Goal: Information Seeking & Learning: Learn about a topic

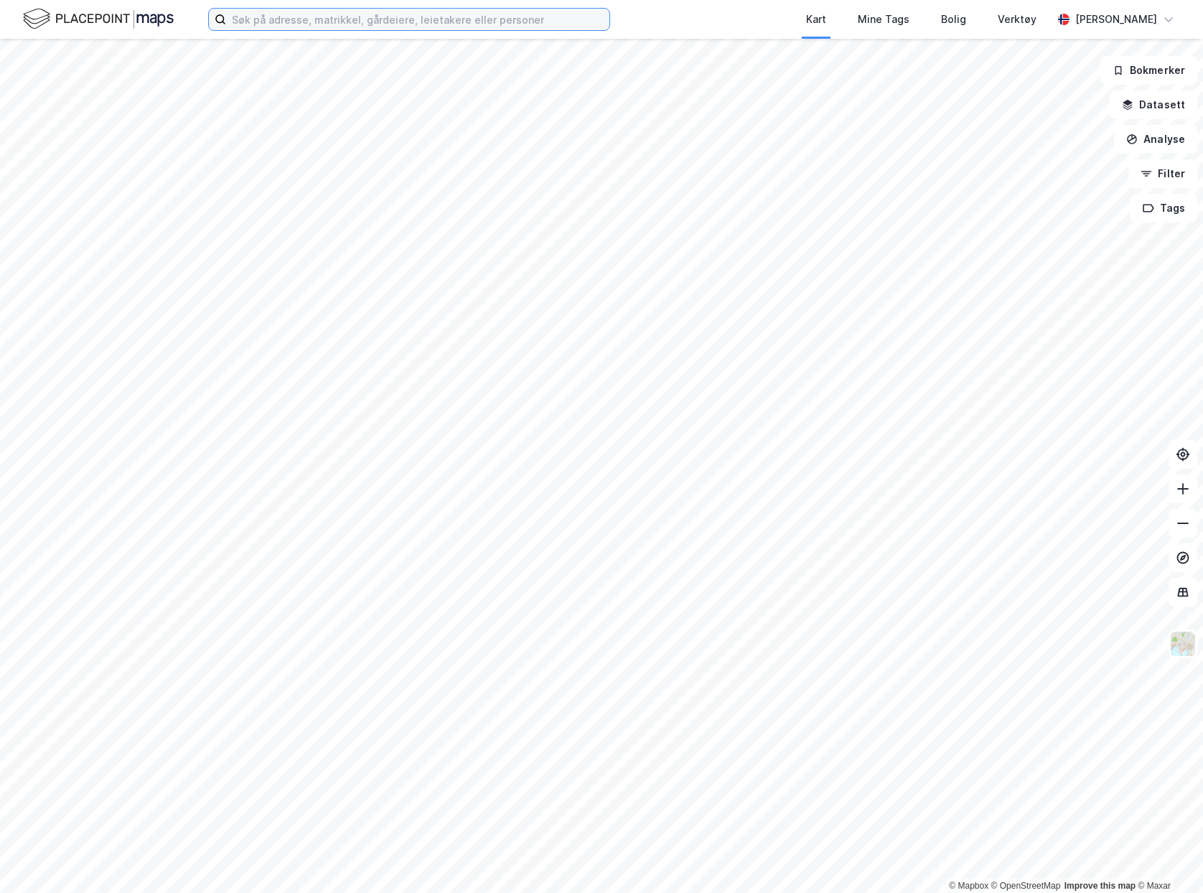
click at [399, 13] on input at bounding box center [417, 20] width 383 height 22
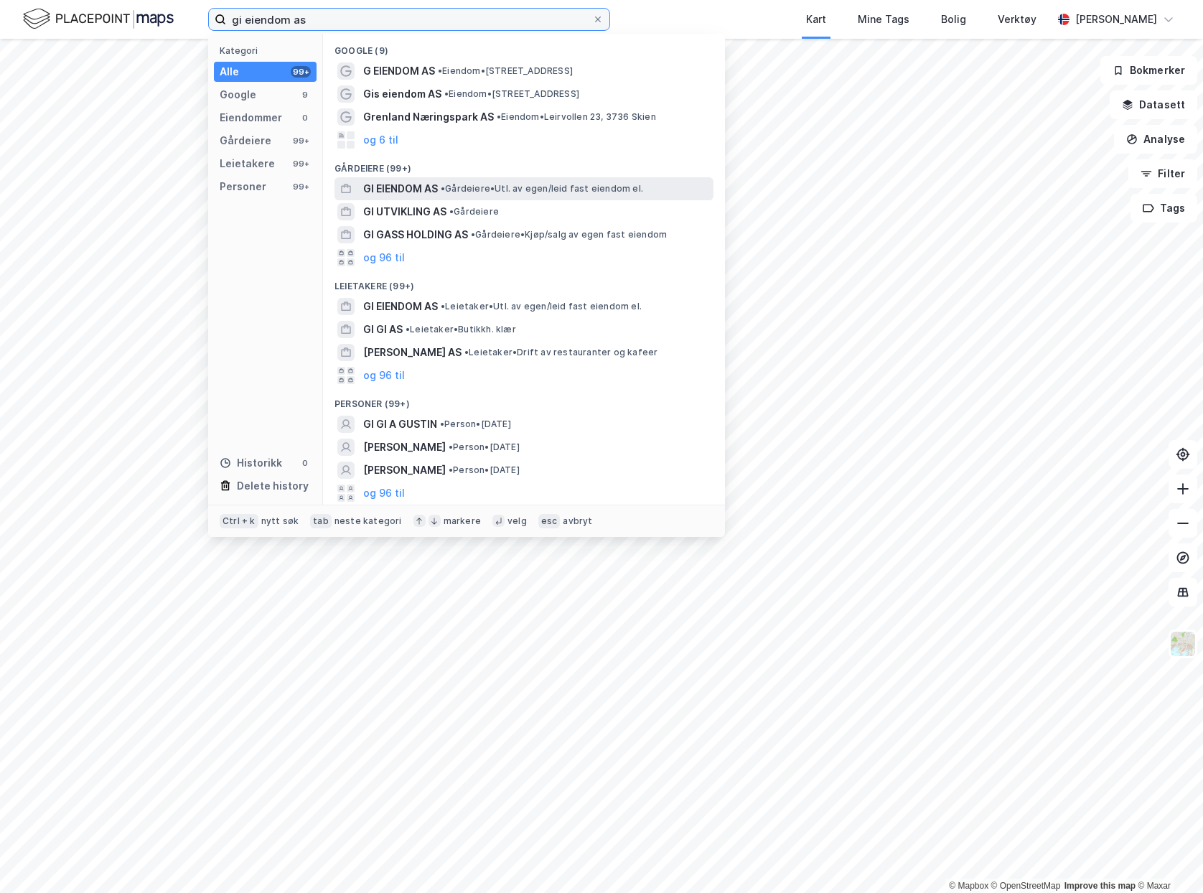
type input "gi eiendom as"
click at [410, 187] on span "GI EIENDOM AS" at bounding box center [400, 188] width 75 height 17
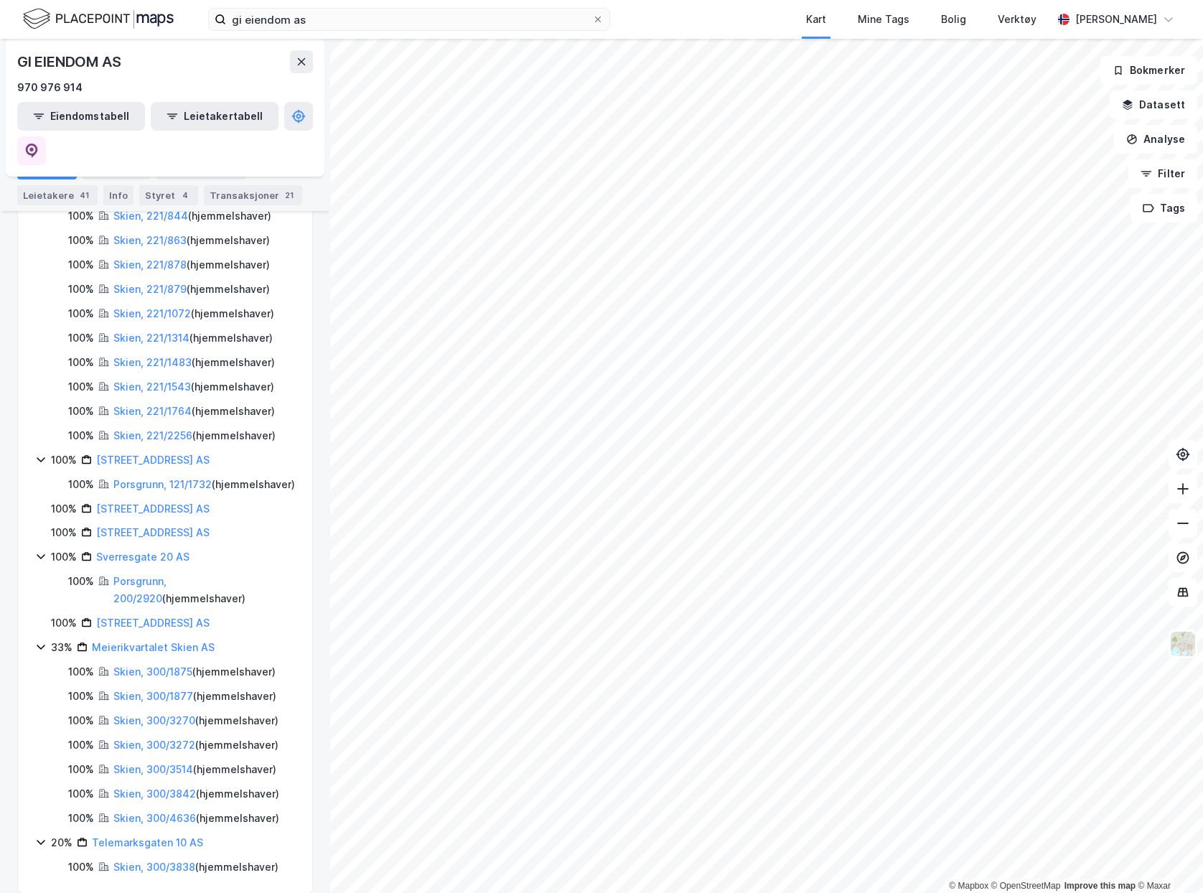
scroll to position [189, 0]
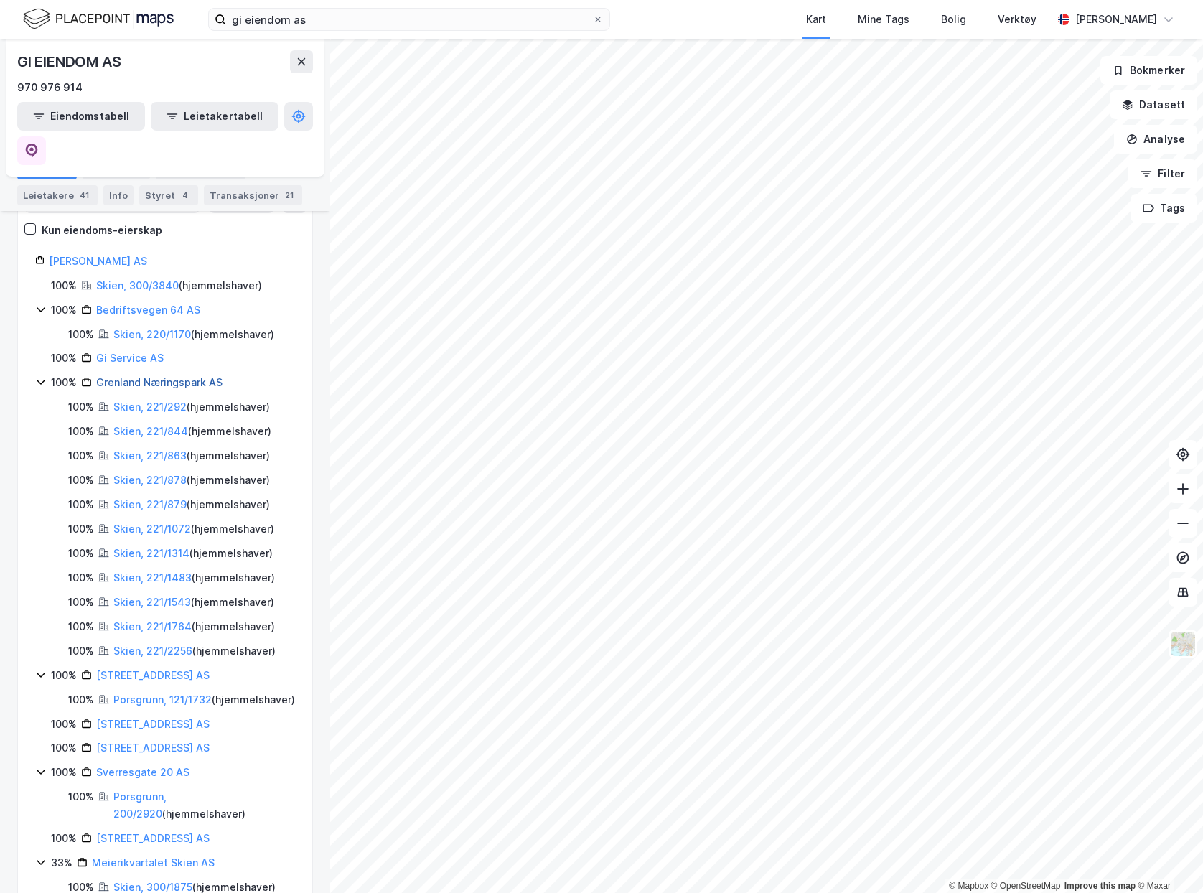
click at [172, 376] on link "Grenland Næringspark AS" at bounding box center [159, 382] width 126 height 12
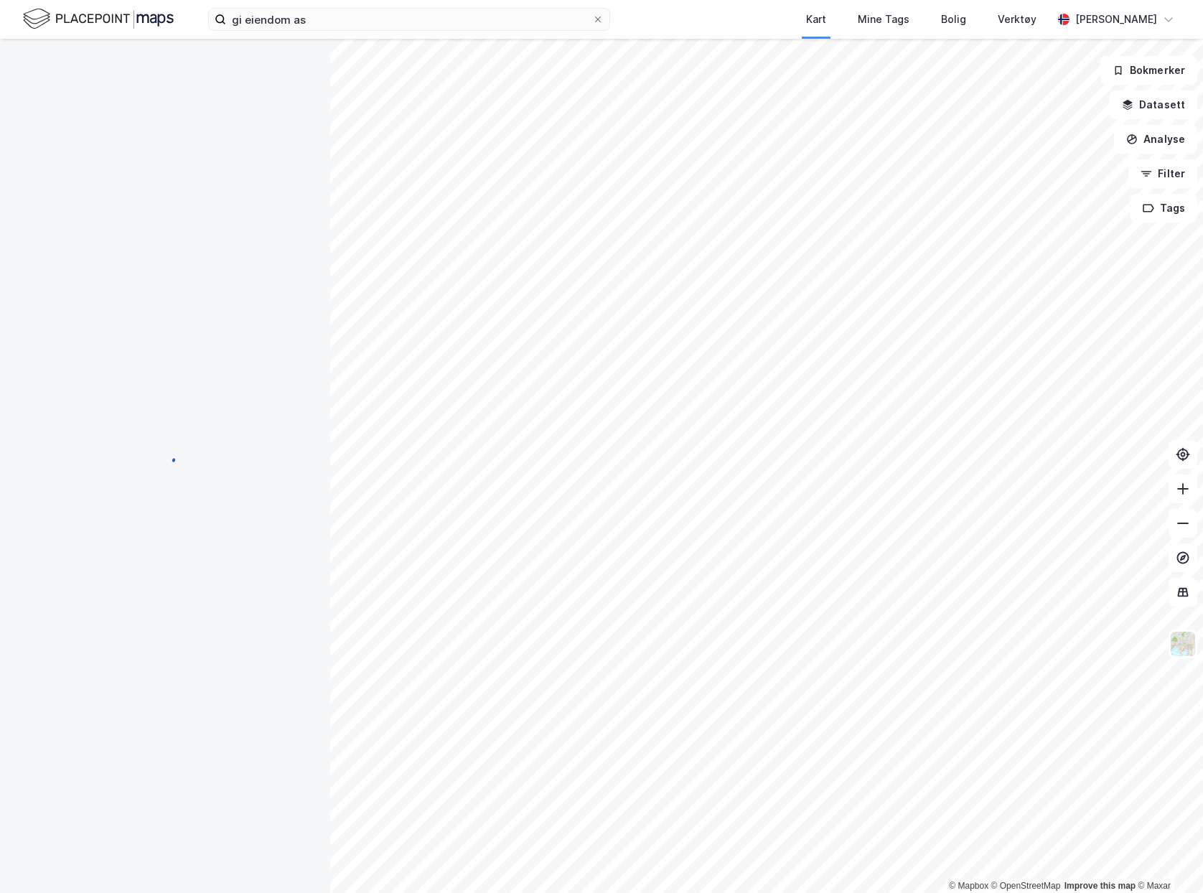
scroll to position [0, 0]
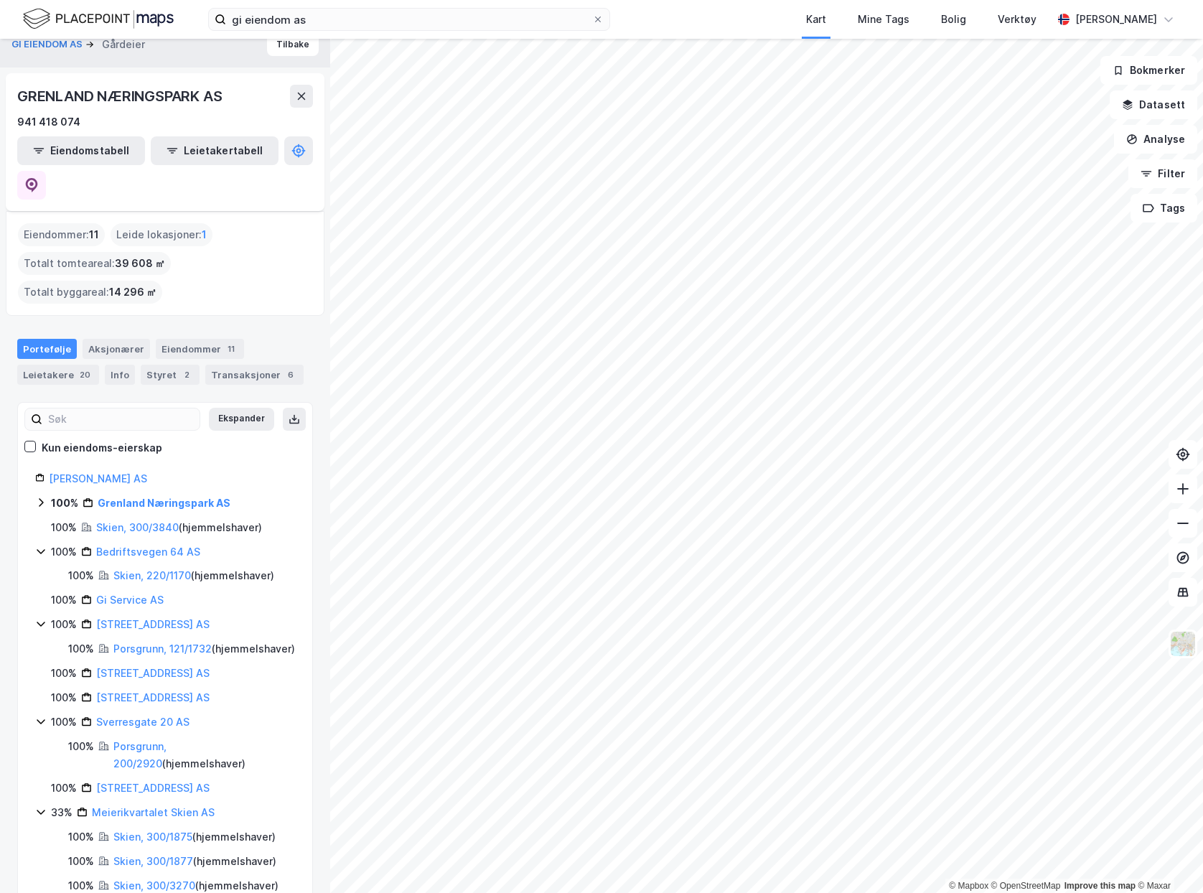
scroll to position [72, 0]
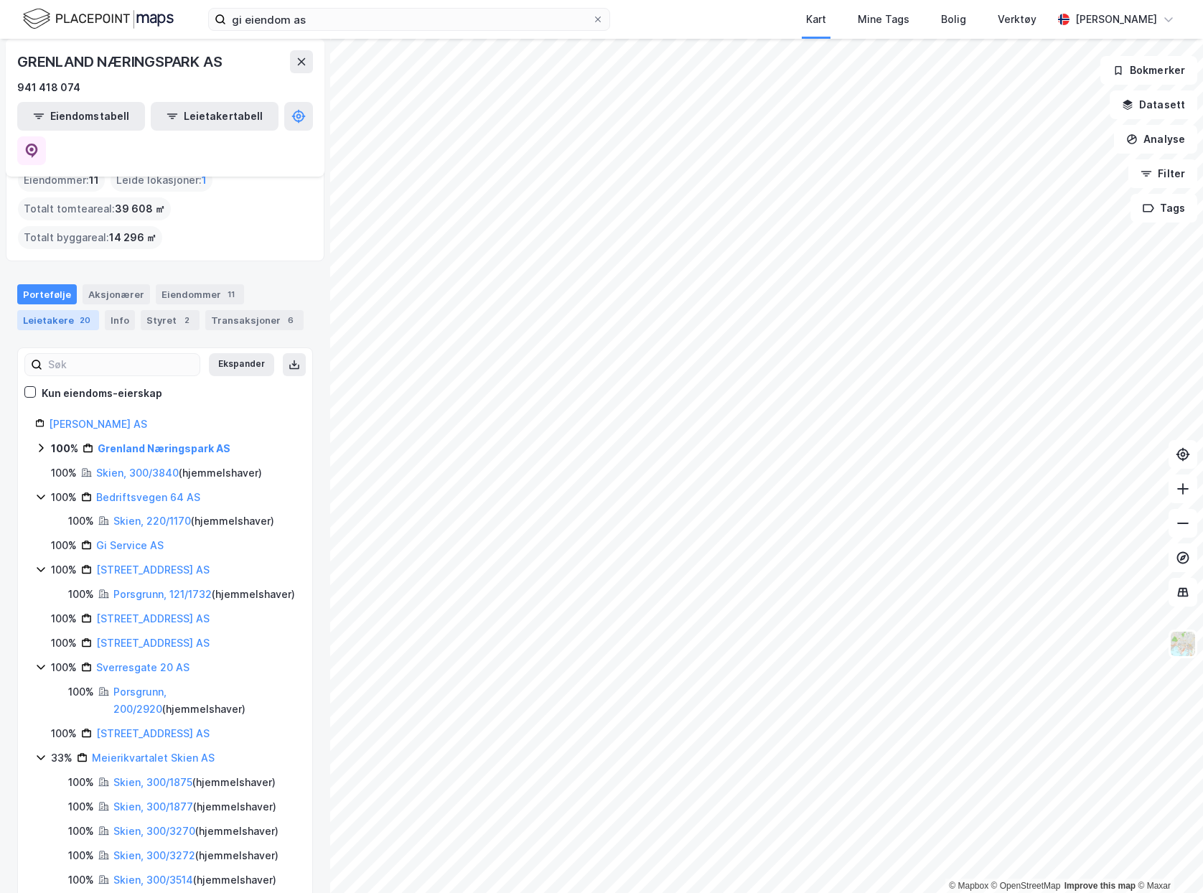
click at [61, 310] on div "Leietakere 20" at bounding box center [58, 320] width 82 height 20
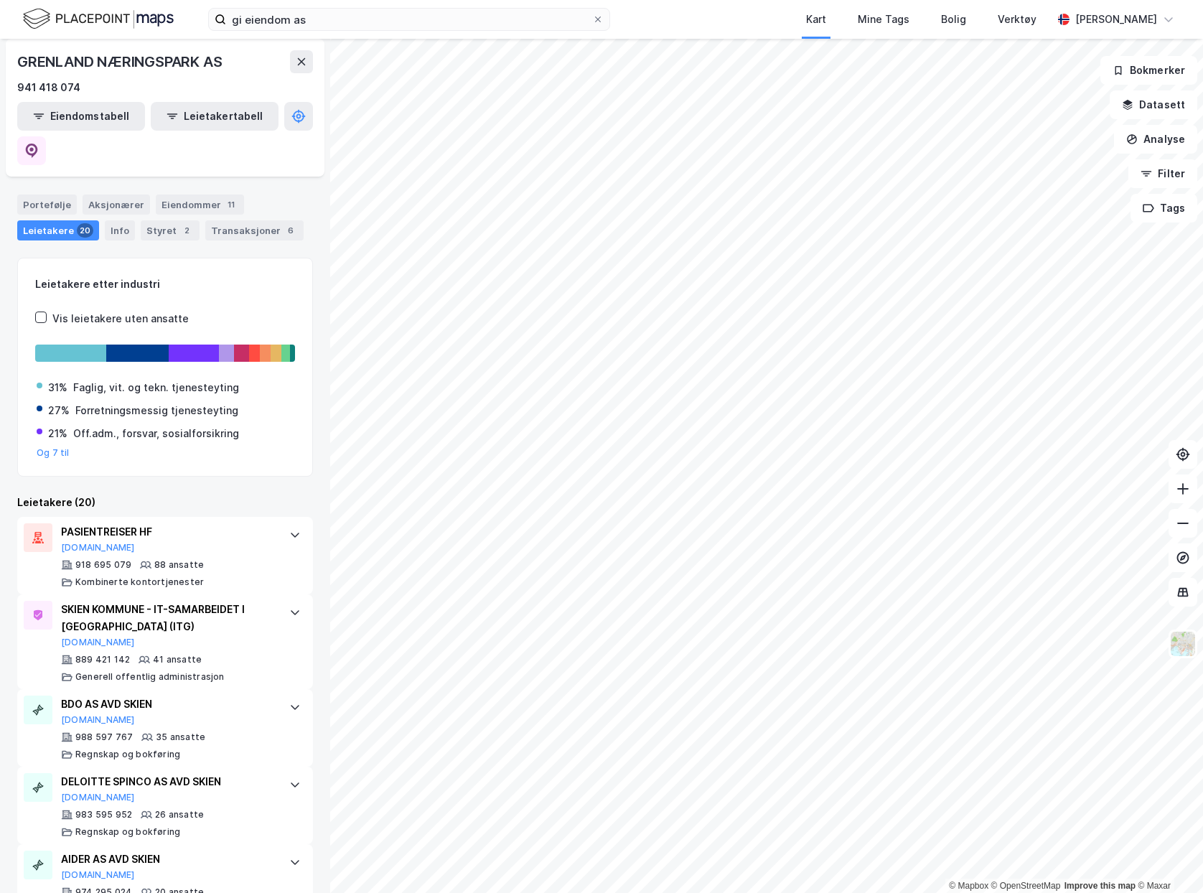
scroll to position [72, 0]
